Goal: Transaction & Acquisition: Purchase product/service

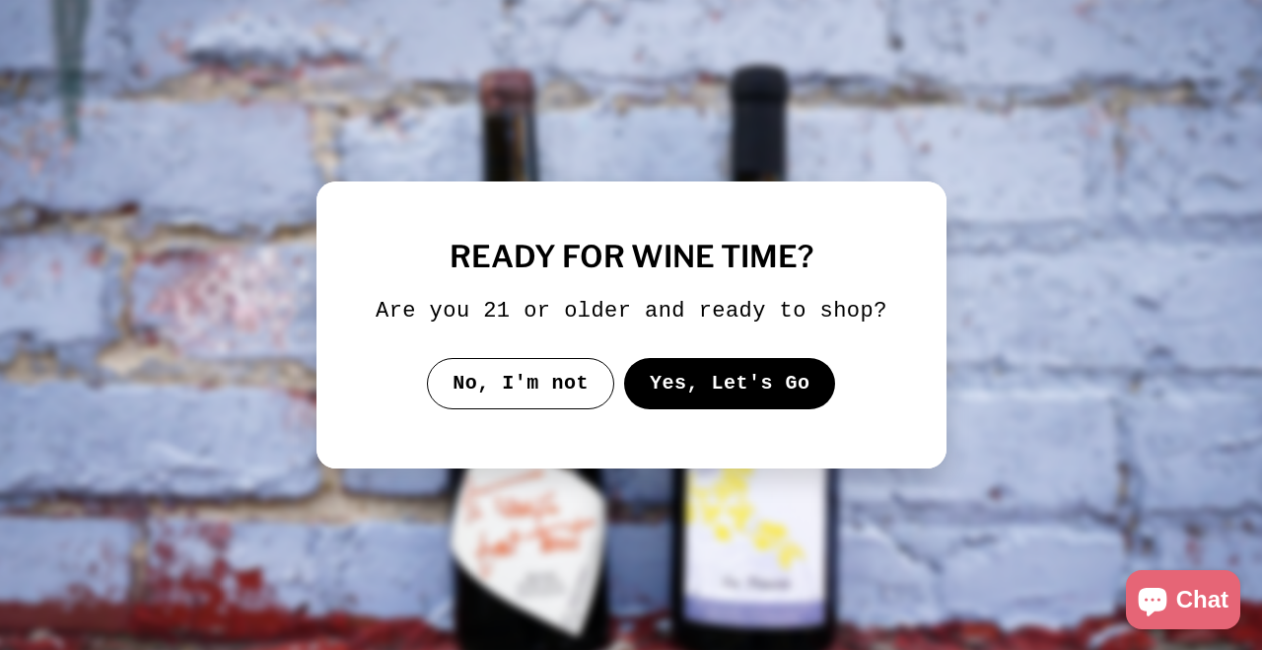
click at [659, 399] on button "Yes, Let's Go" at bounding box center [729, 383] width 212 height 51
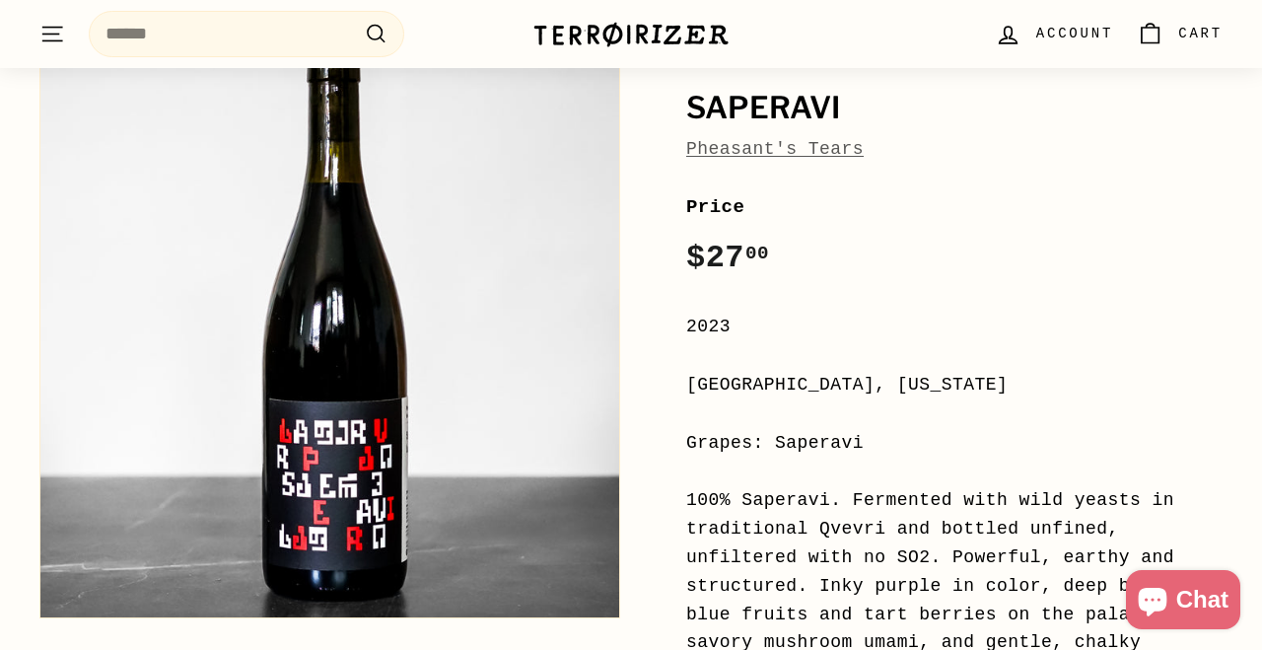
scroll to position [216, 0]
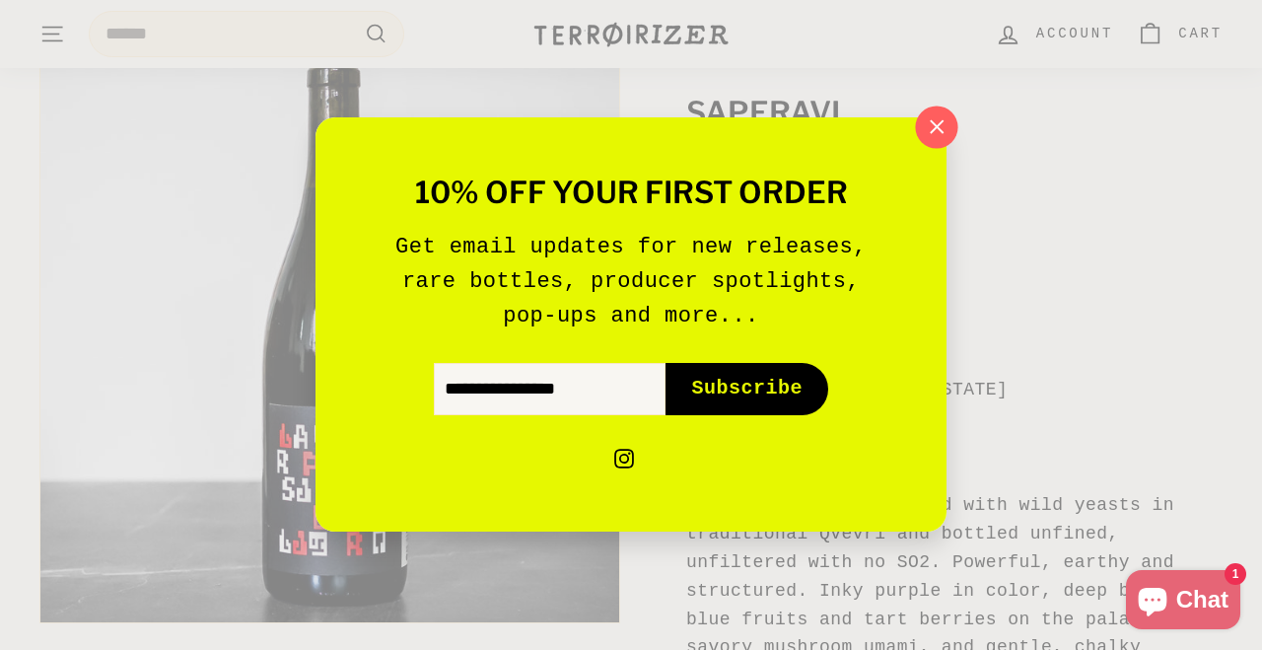
click at [943, 137] on icon "button" at bounding box center [937, 127] width 30 height 30
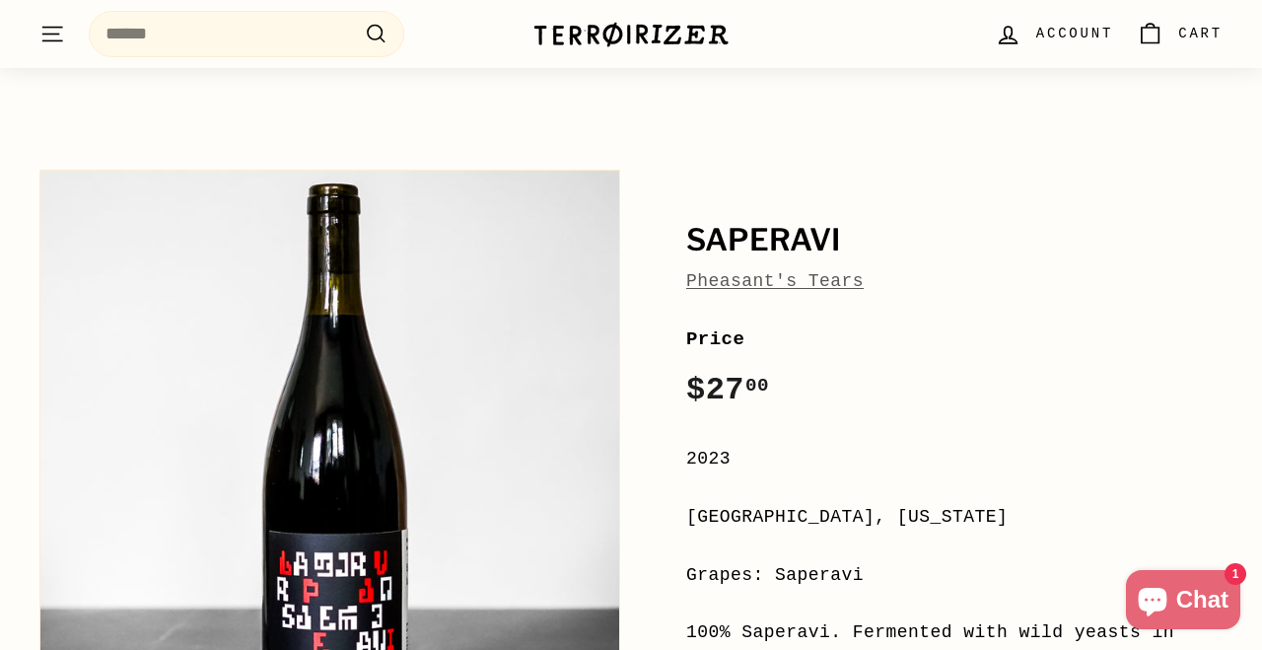
scroll to position [0, 0]
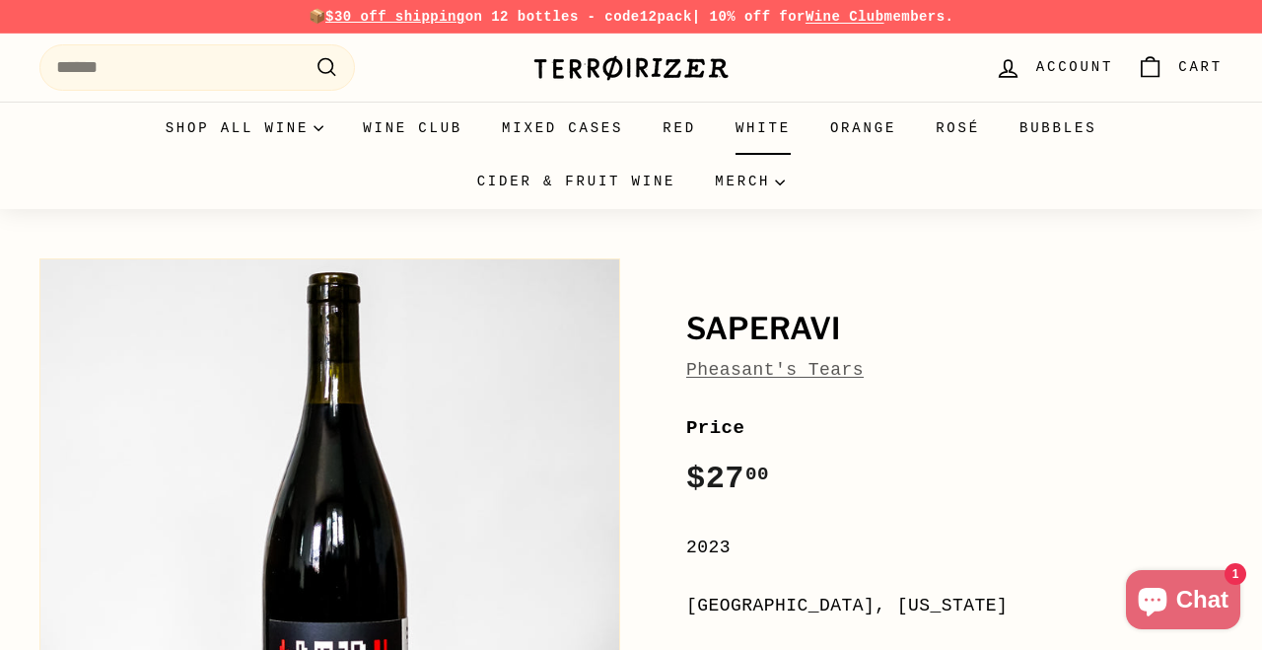
click at [781, 131] on link "White" at bounding box center [763, 128] width 95 height 53
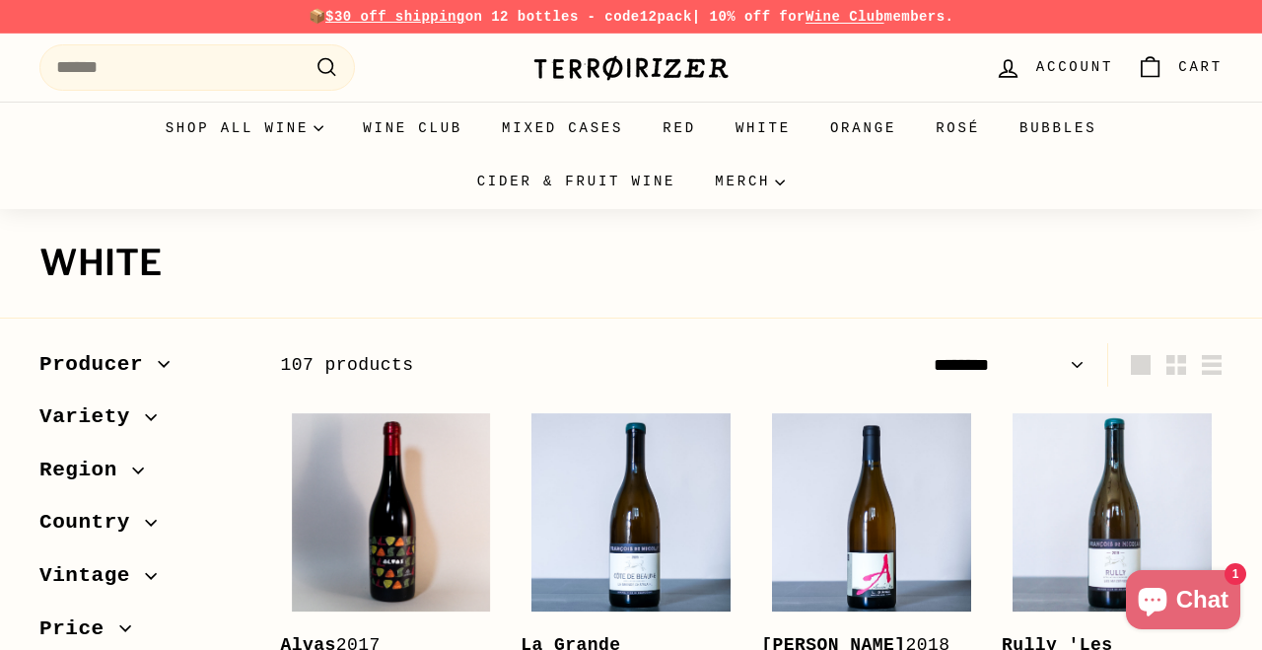
select select "******"
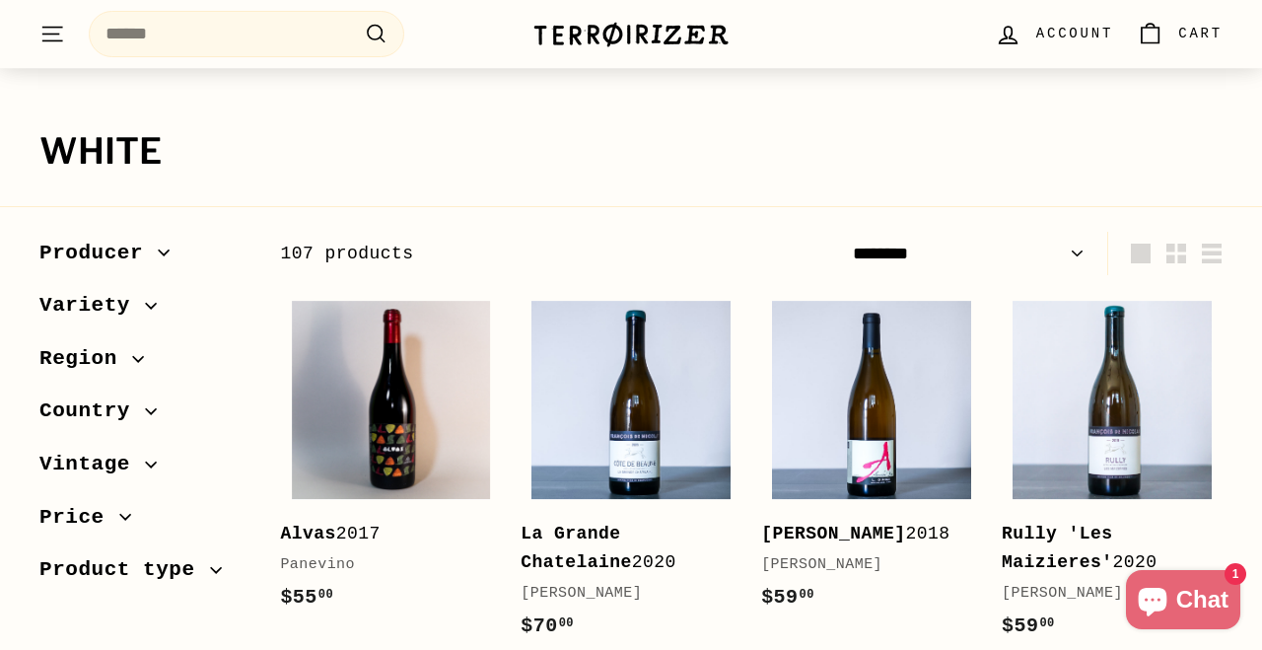
scroll to position [126, 0]
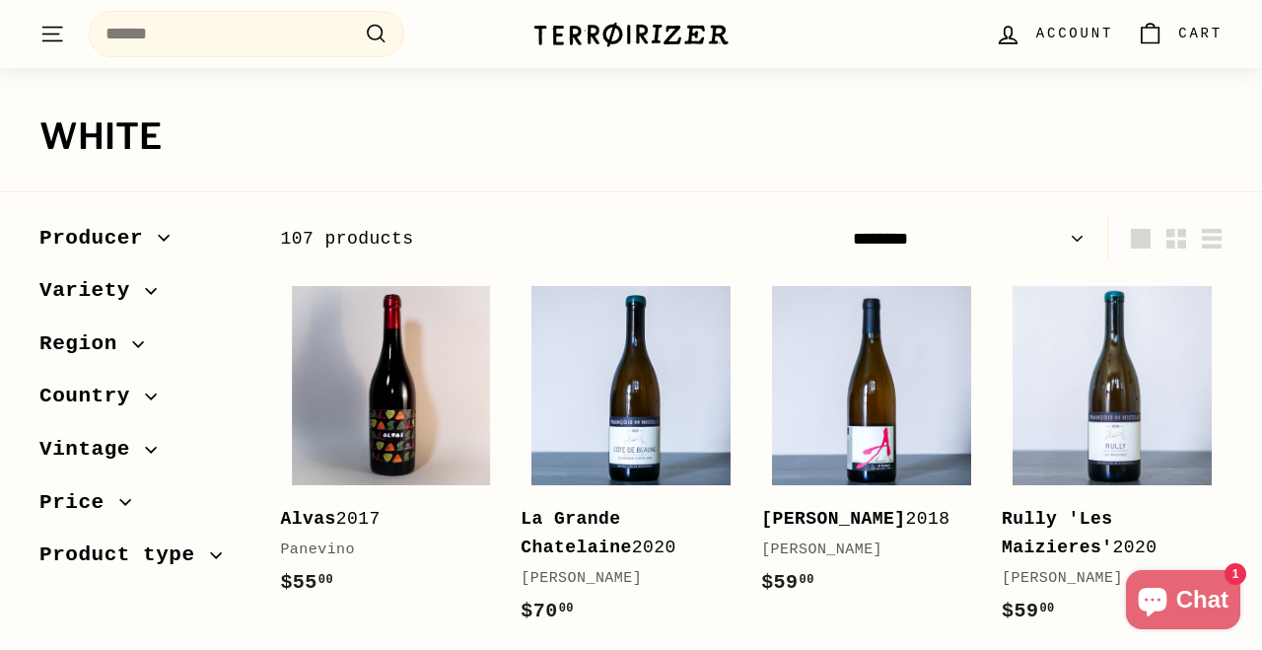
click at [151, 392] on icon "button" at bounding box center [151, 396] width 12 height 12
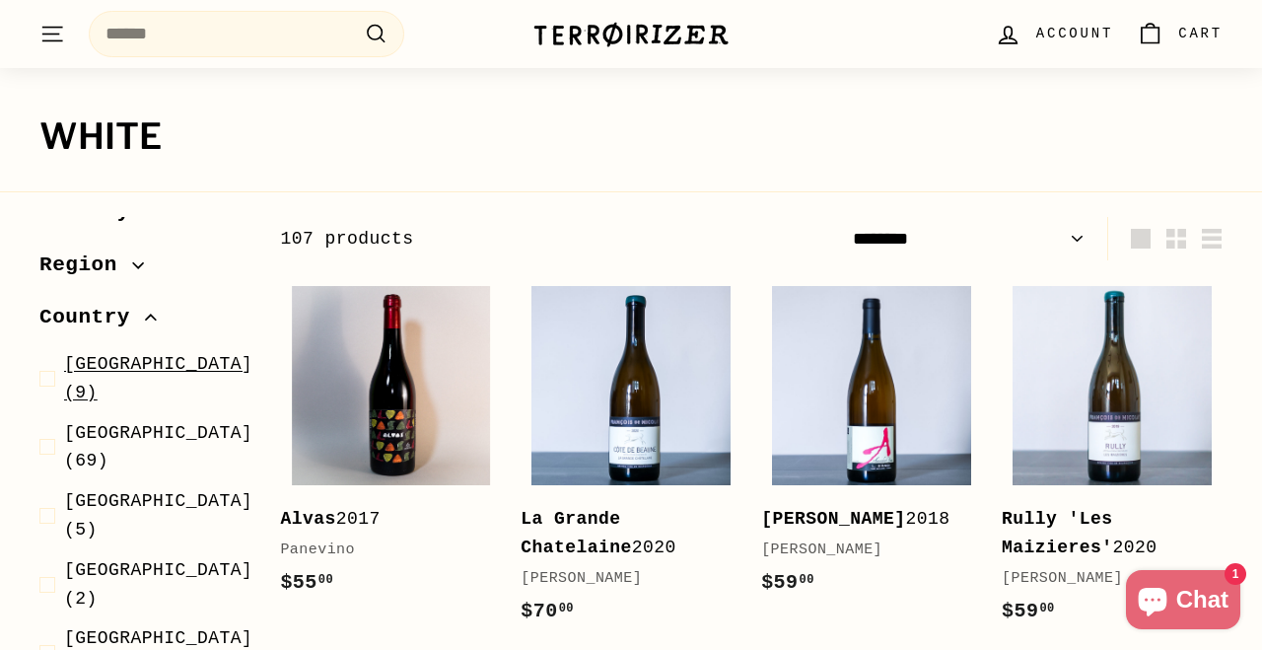
scroll to position [110, 0]
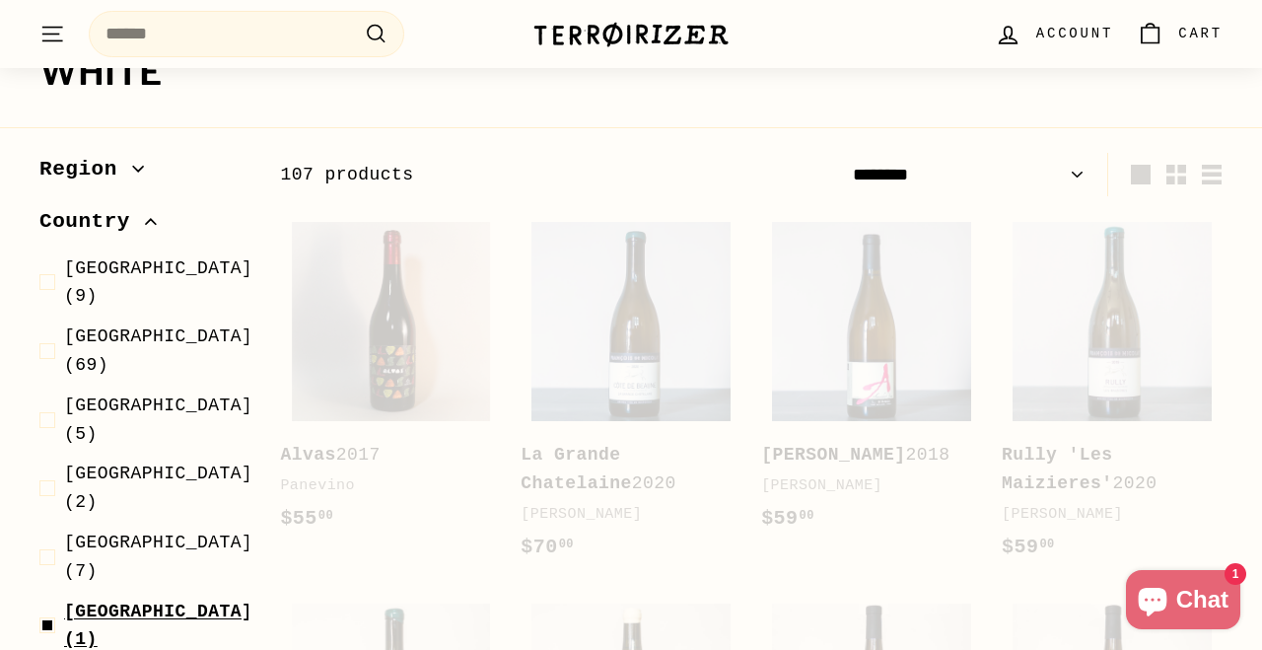
scroll to position [265, 0]
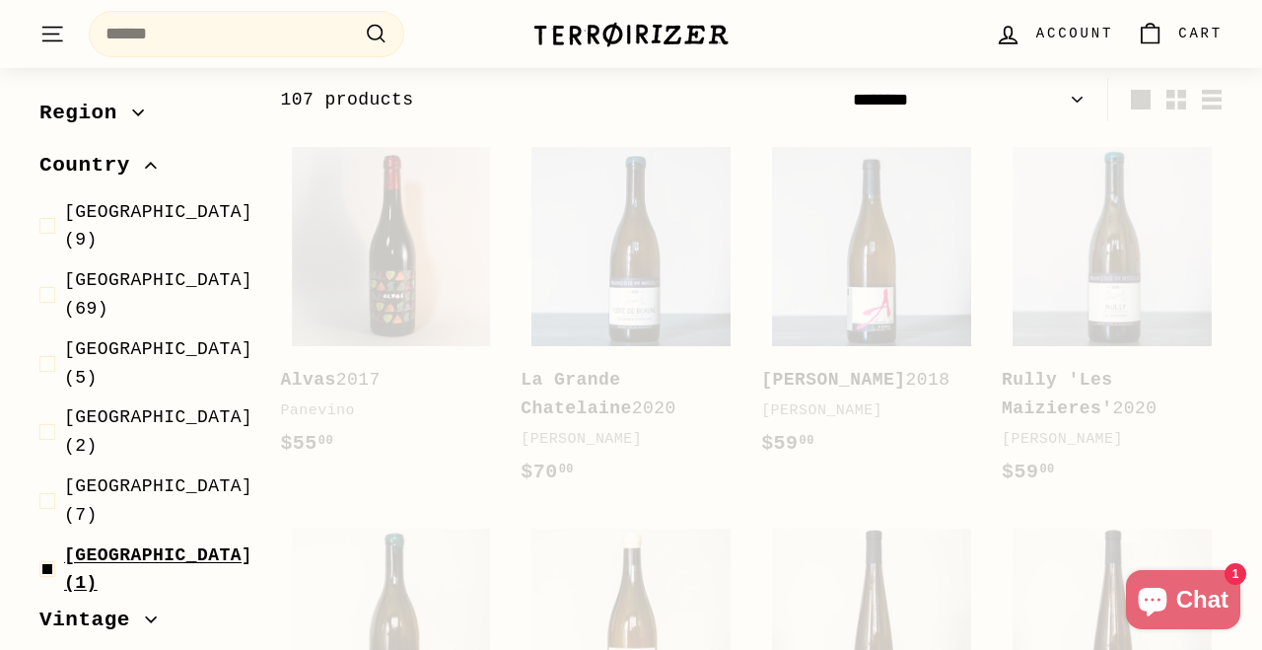
select select "******"
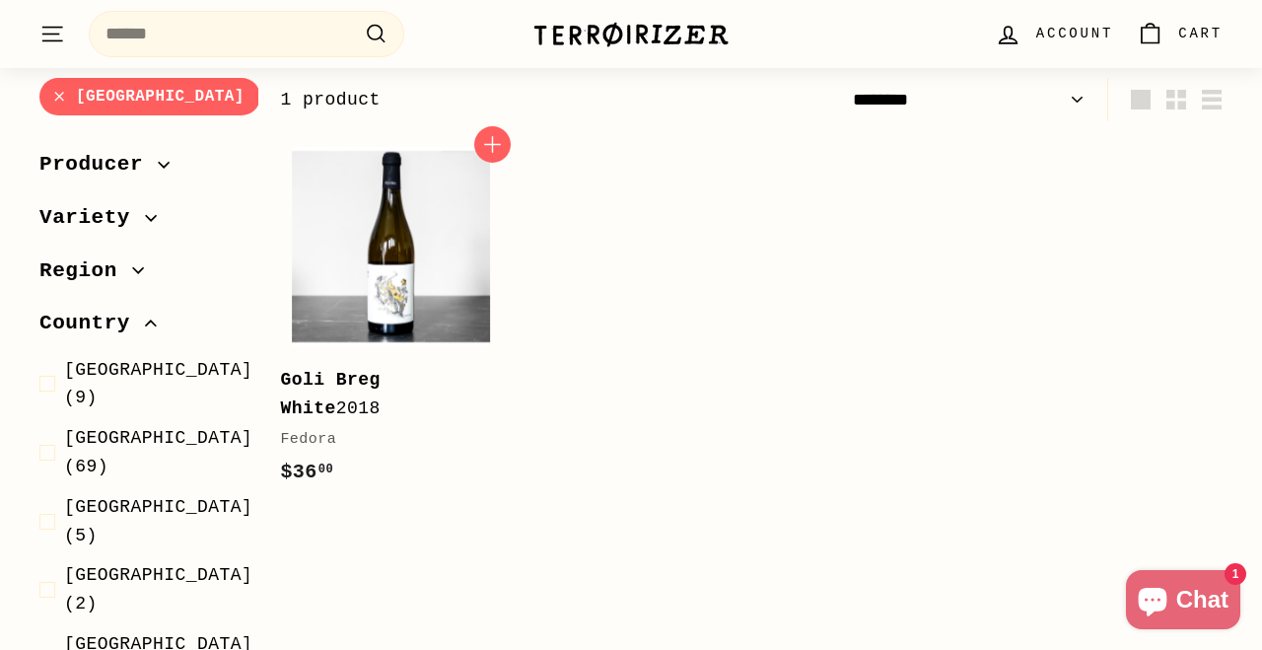
click at [297, 385] on b "Goli Breg White" at bounding box center [330, 394] width 100 height 48
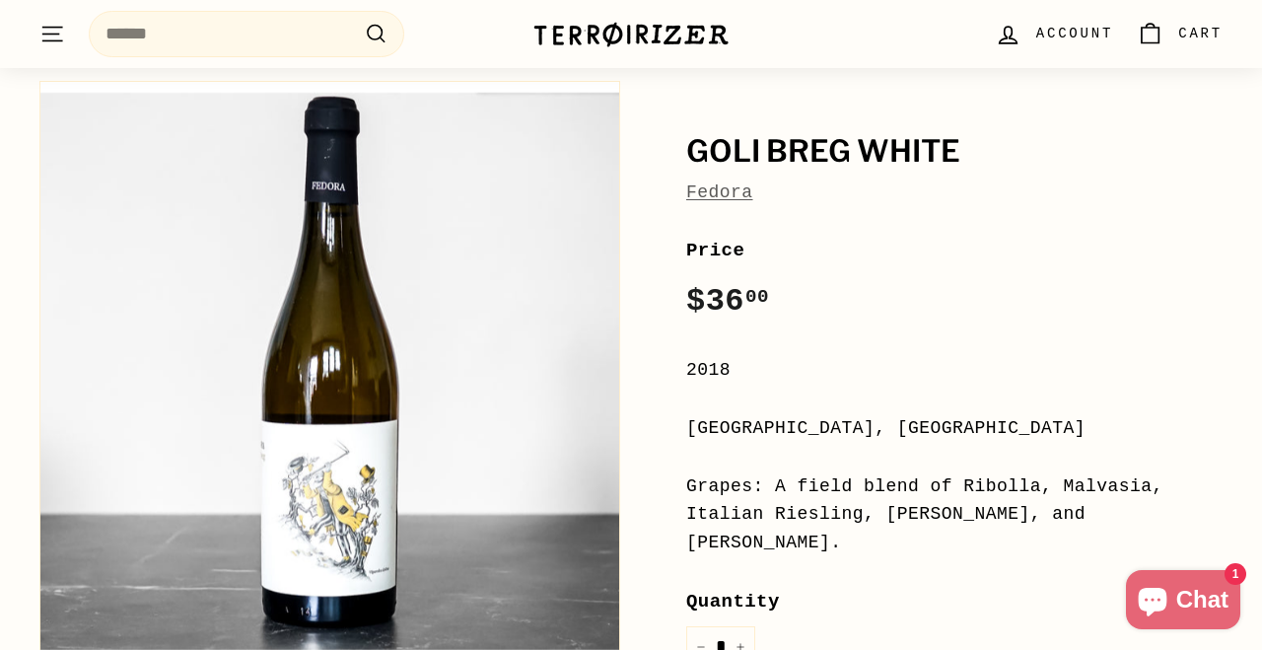
scroll to position [192, 0]
